Goal: Transaction & Acquisition: Purchase product/service

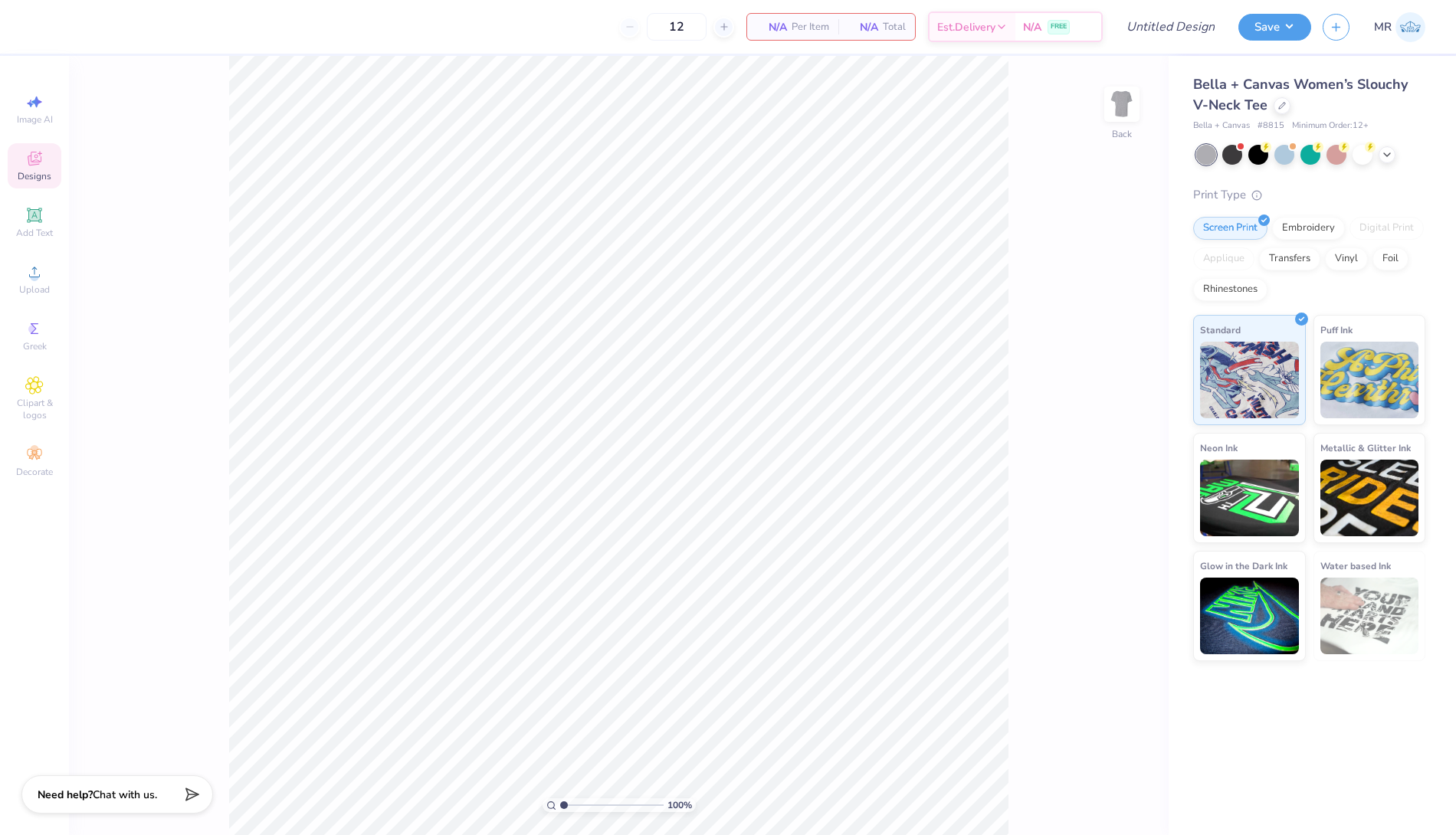
click at [34, 161] on icon at bounding box center [35, 158] width 14 height 14
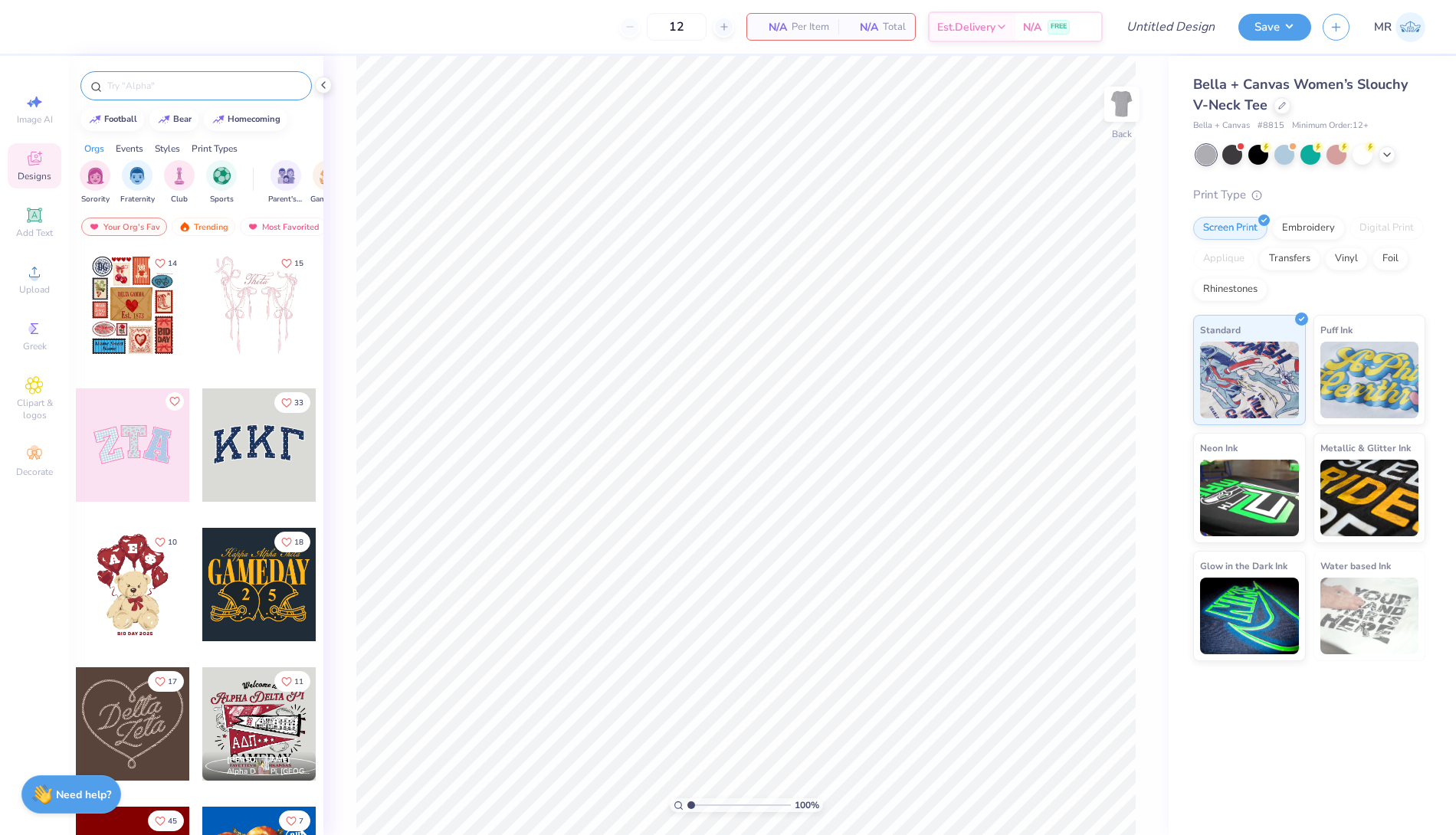
click at [138, 97] on div at bounding box center [196, 86] width 231 height 29
click at [136, 88] on input "text" at bounding box center [204, 86] width 196 height 15
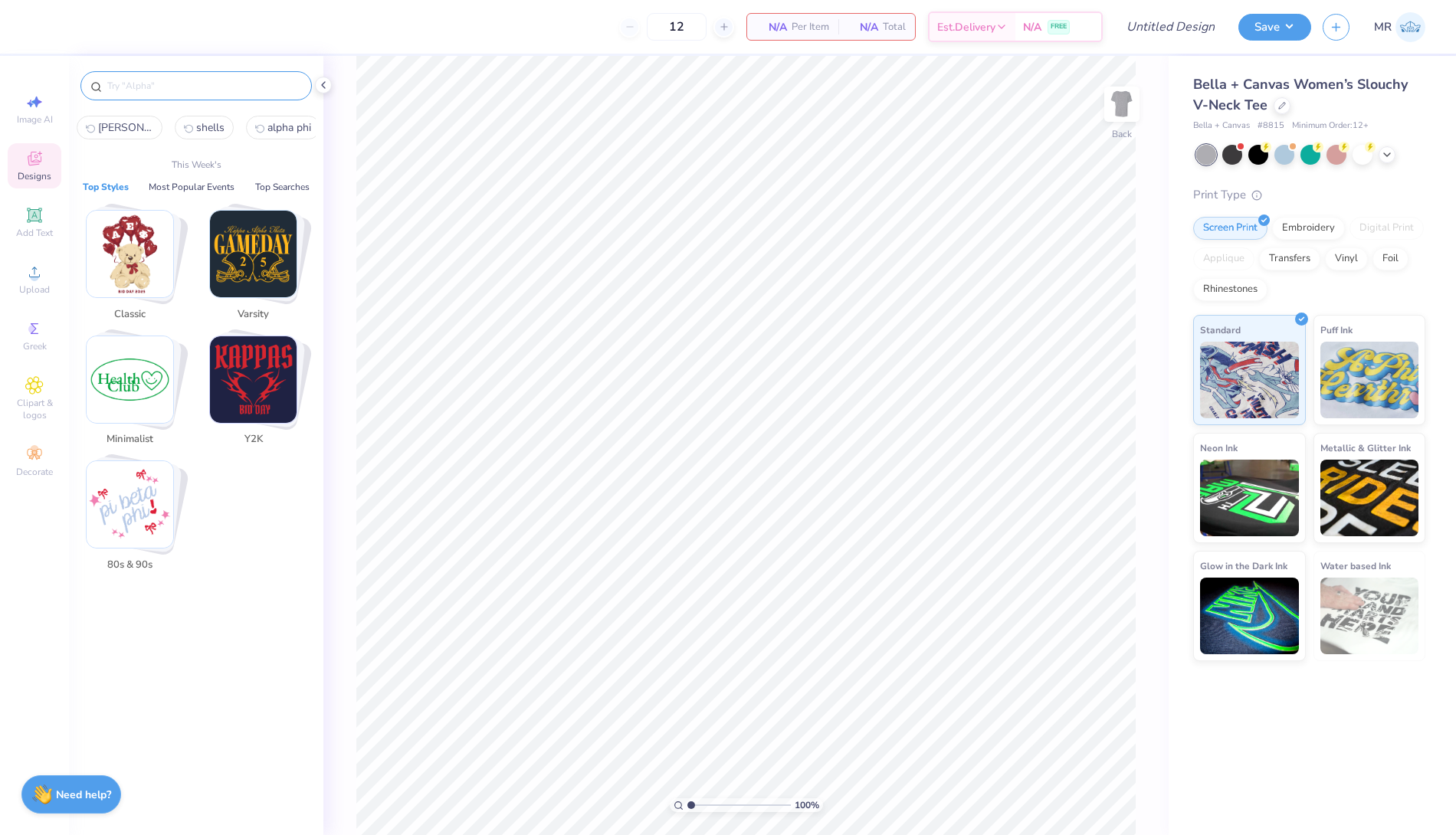
click at [246, 136] on button "alpha phi" at bounding box center [283, 127] width 74 height 24
type input "alpha phi"
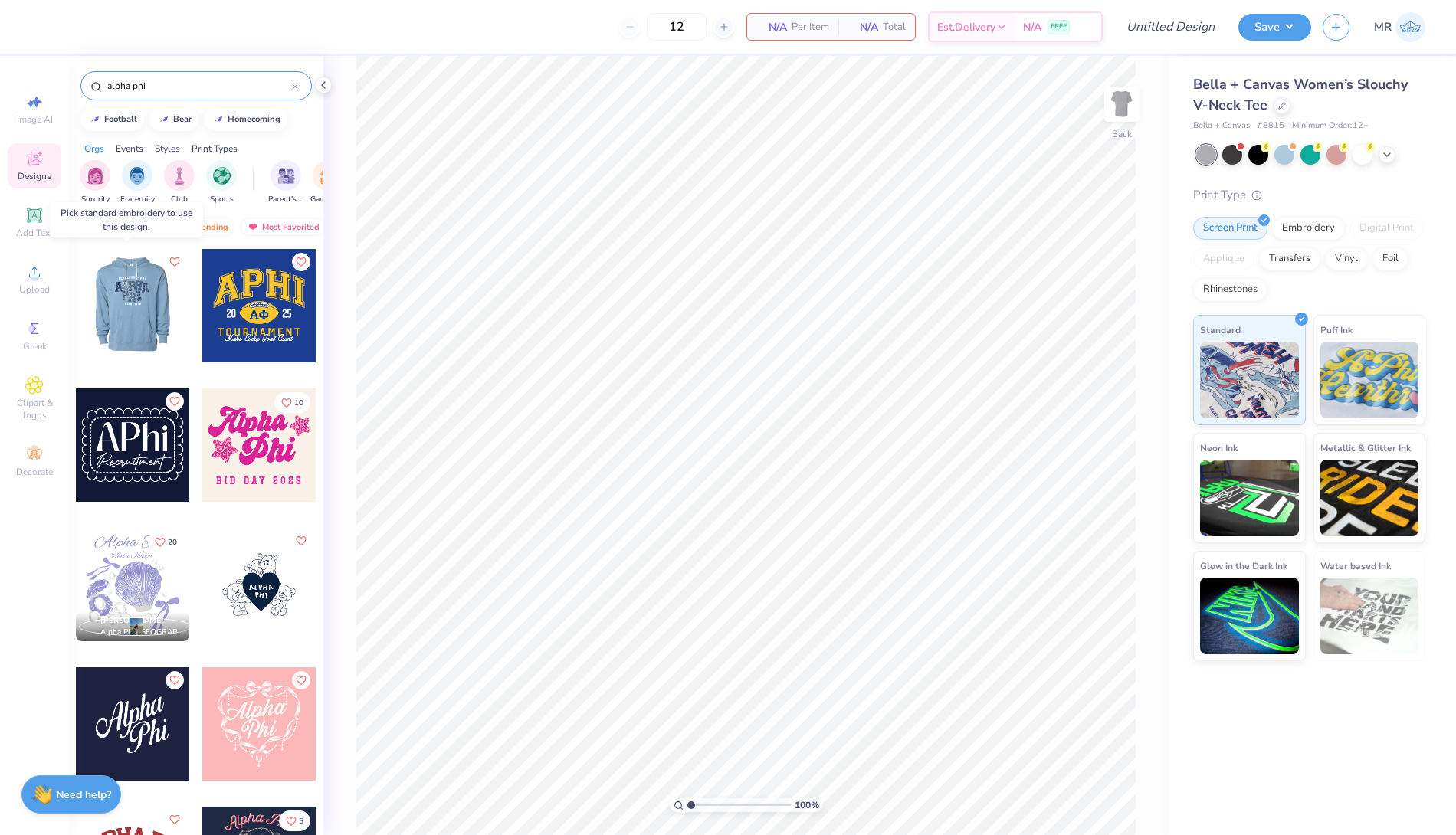
click at [76, 304] on div at bounding box center [19, 305] width 114 height 114
click at [114, 304] on div at bounding box center [132, 305] width 114 height 114
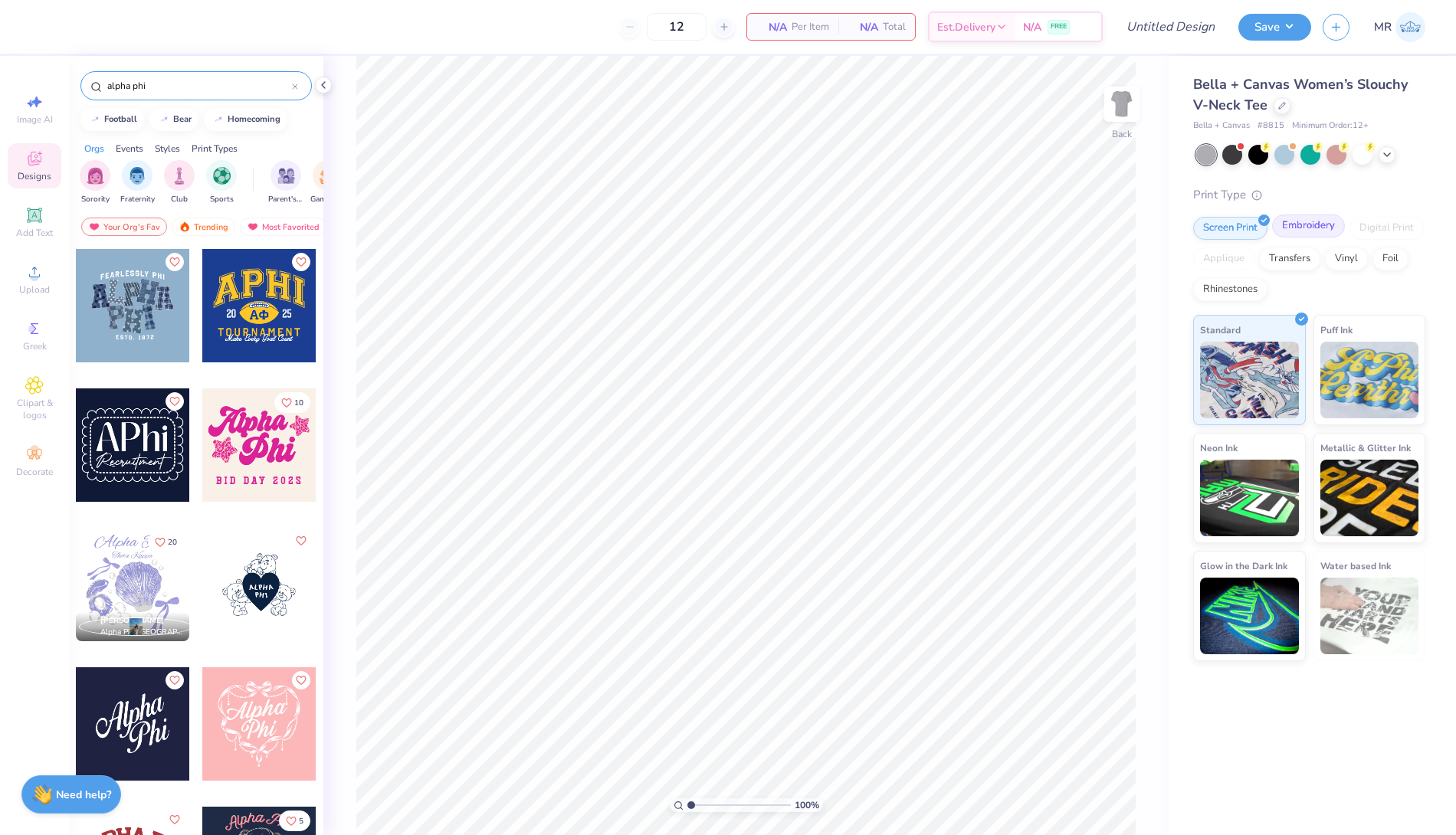
click at [1342, 223] on div at bounding box center [1340, 219] width 13 height 13
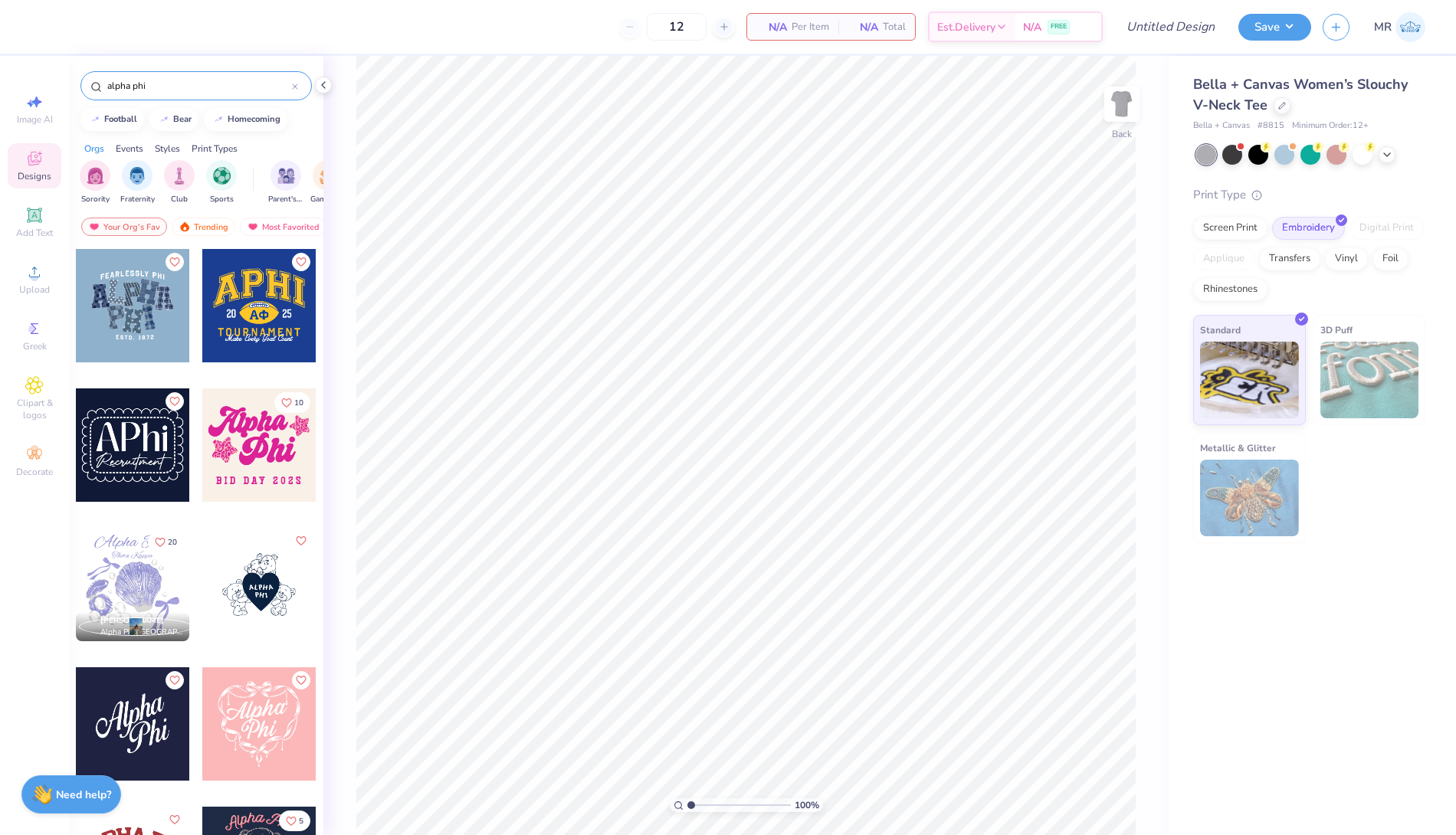
click at [117, 329] on div at bounding box center [132, 305] width 114 height 114
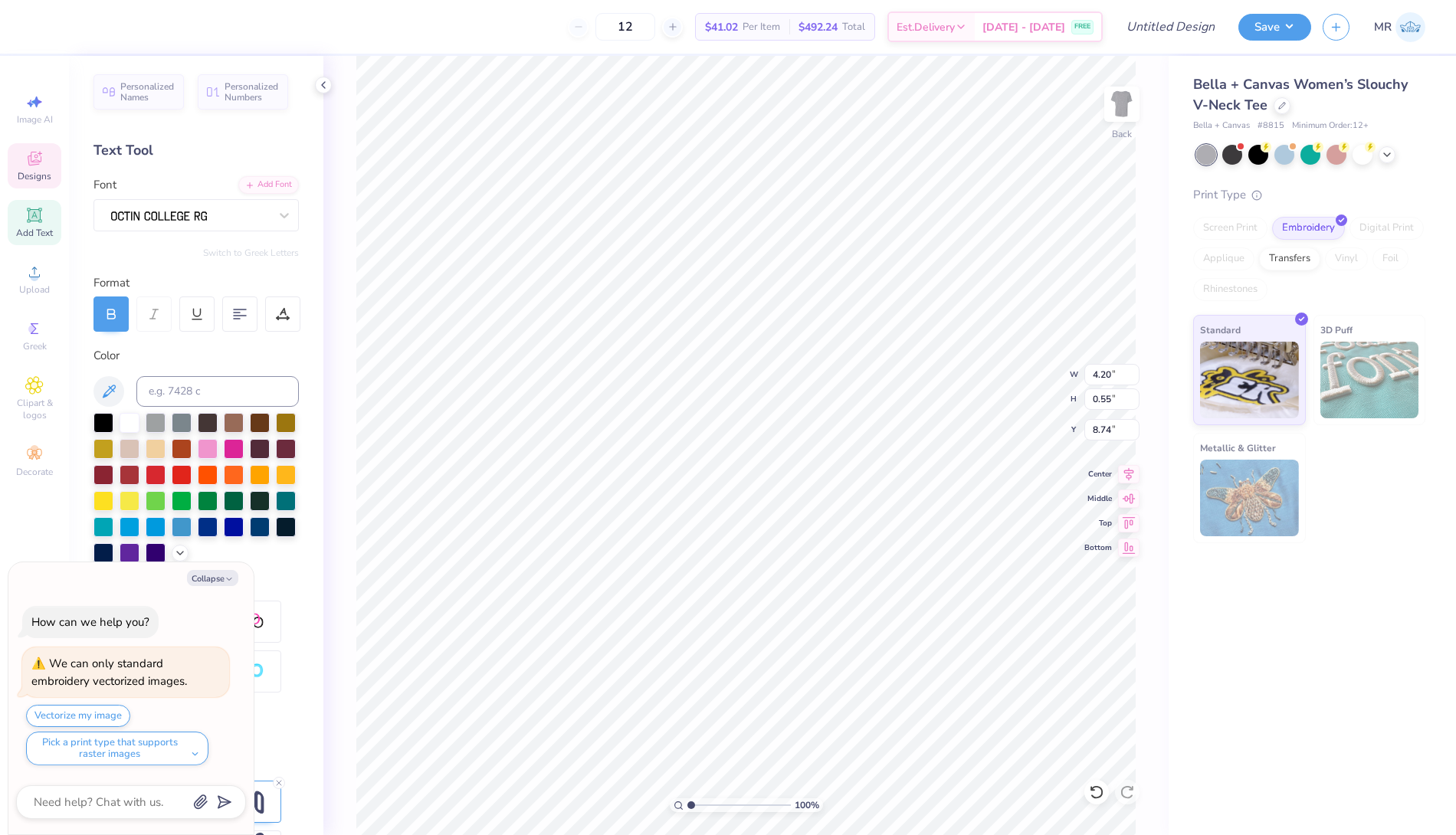
scroll to position [13, 5]
type textarea "x"
type textarea "ESTD. 1"
type textarea "x"
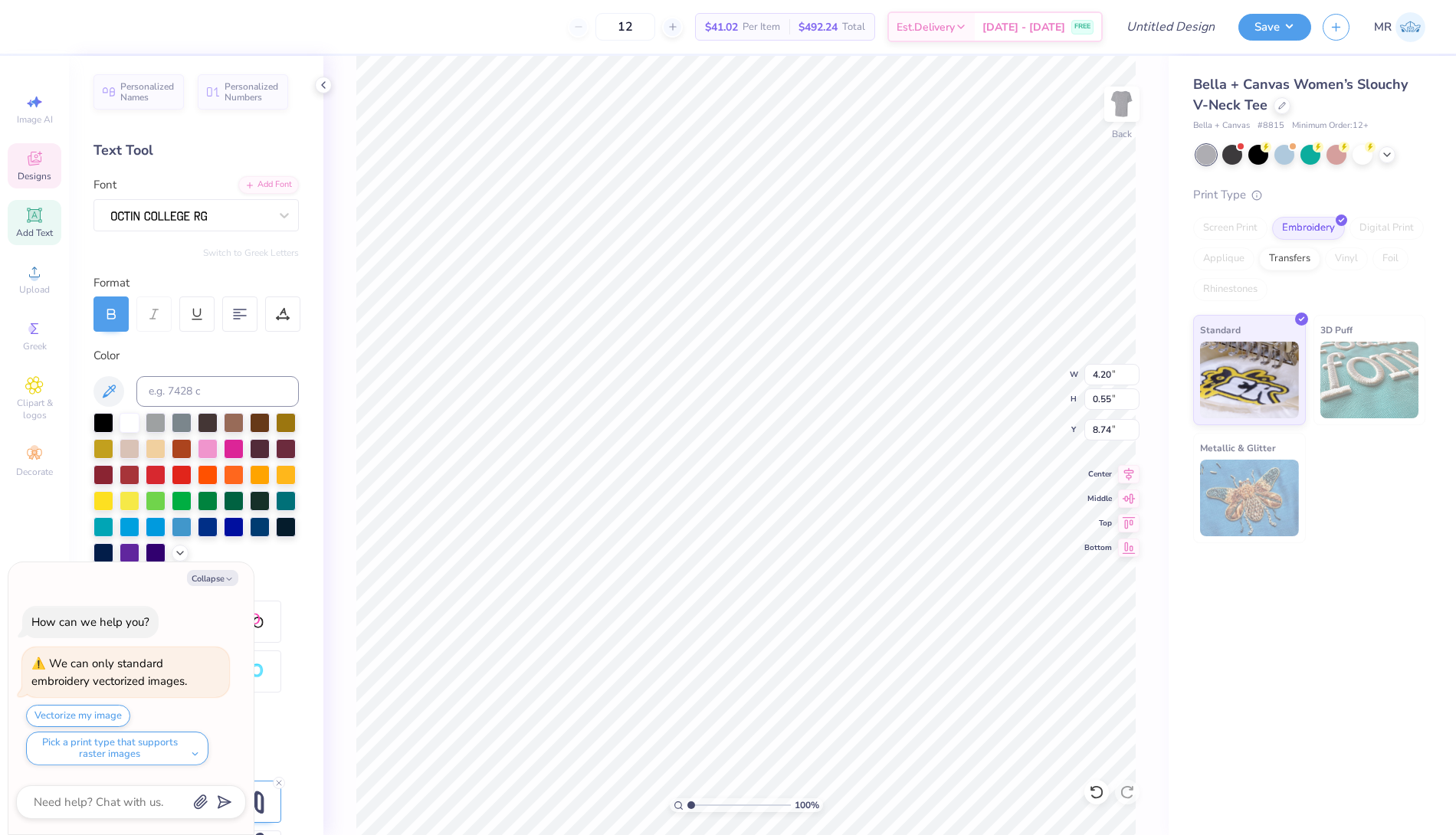
type textarea "ESTD. 19"
type textarea "x"
type textarea "ESTD. 190"
type textarea "x"
type textarea "ESTD. 1904"
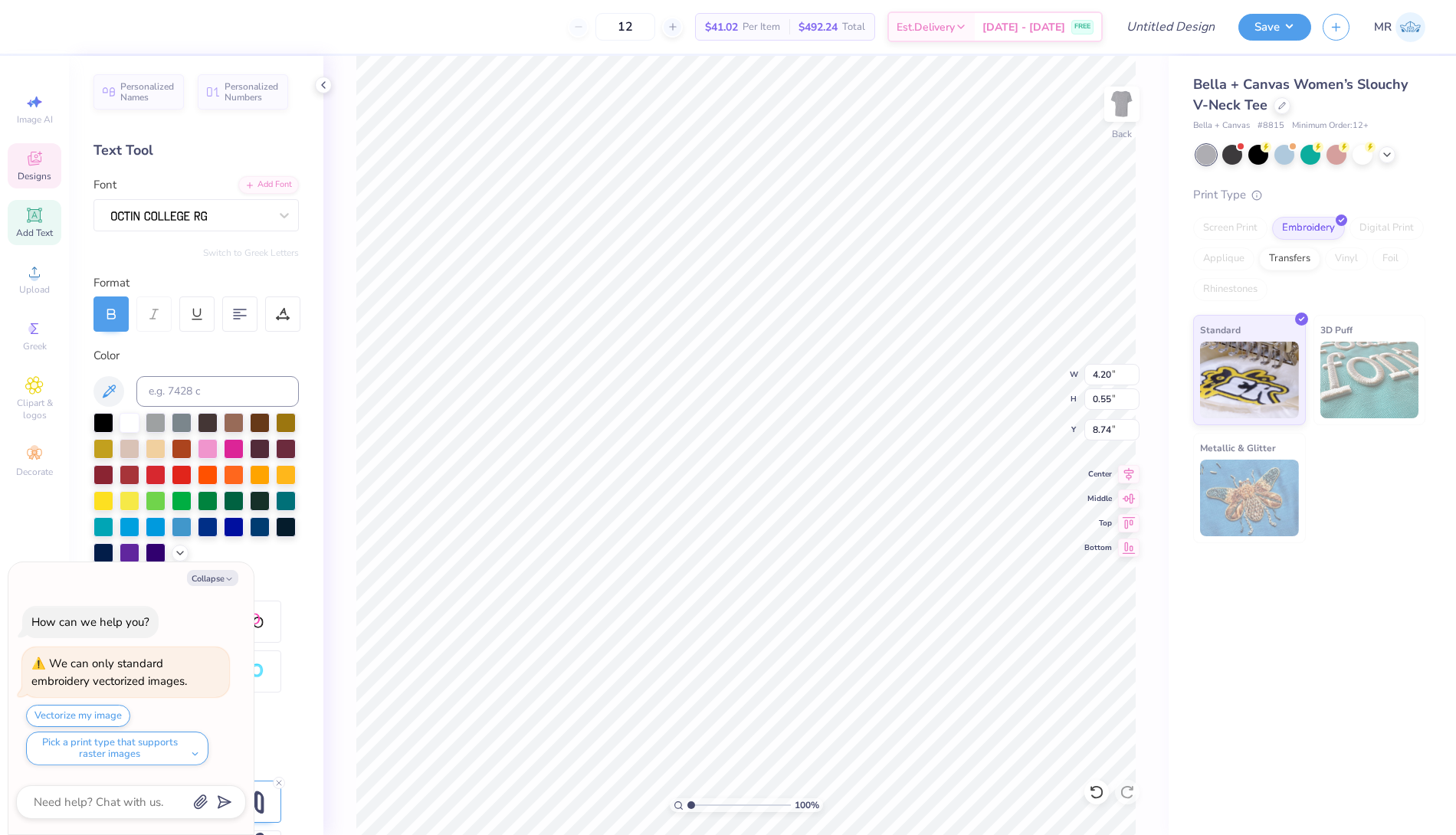
type textarea "x"
type input "9.32"
type input "6.26"
type input "2.36"
type textarea "x"
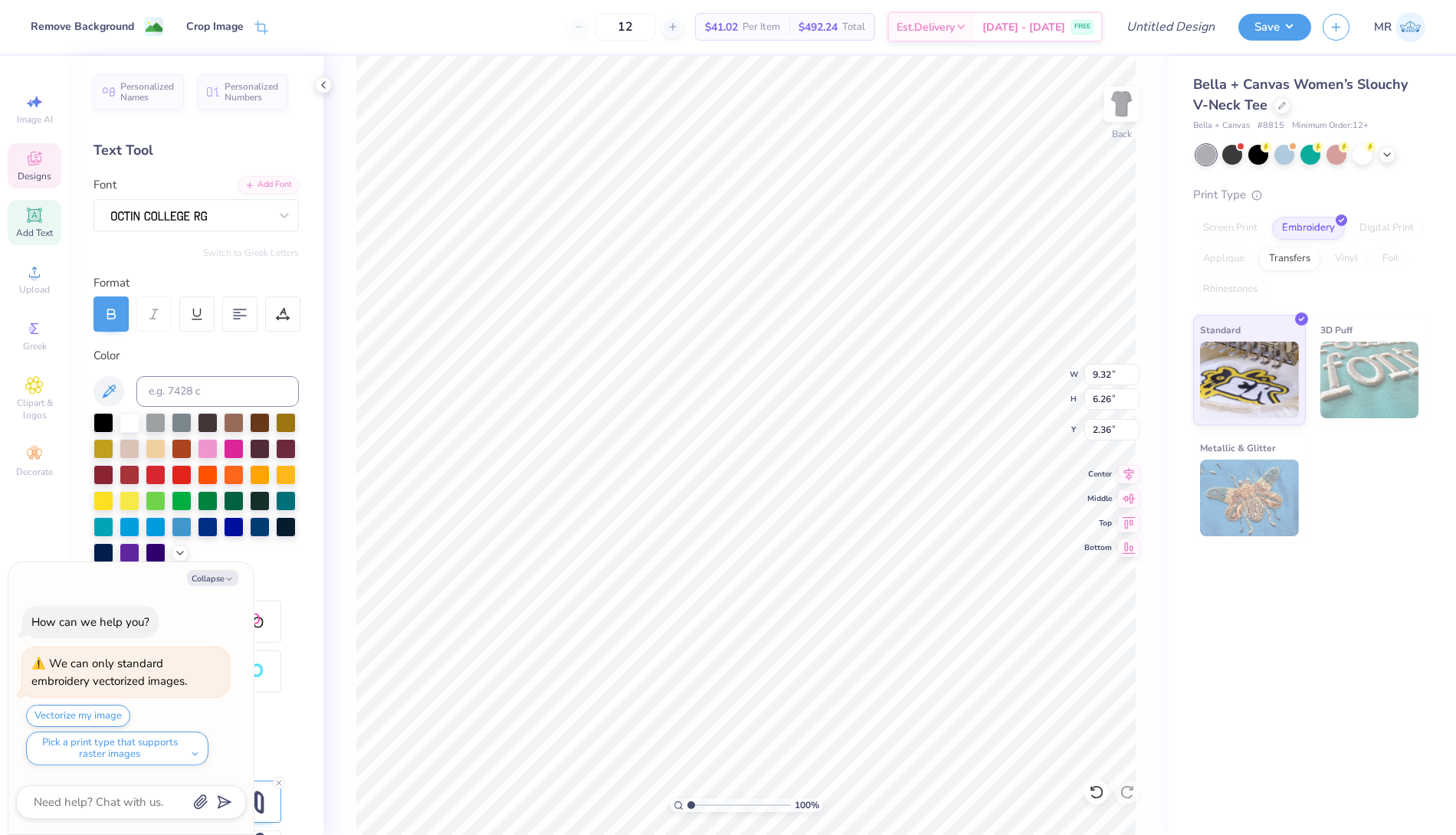
type input "2.48"
click at [1402, 36] on img at bounding box center [1410, 27] width 30 height 30
type textarea "x"
